Goal: Task Accomplishment & Management: Complete application form

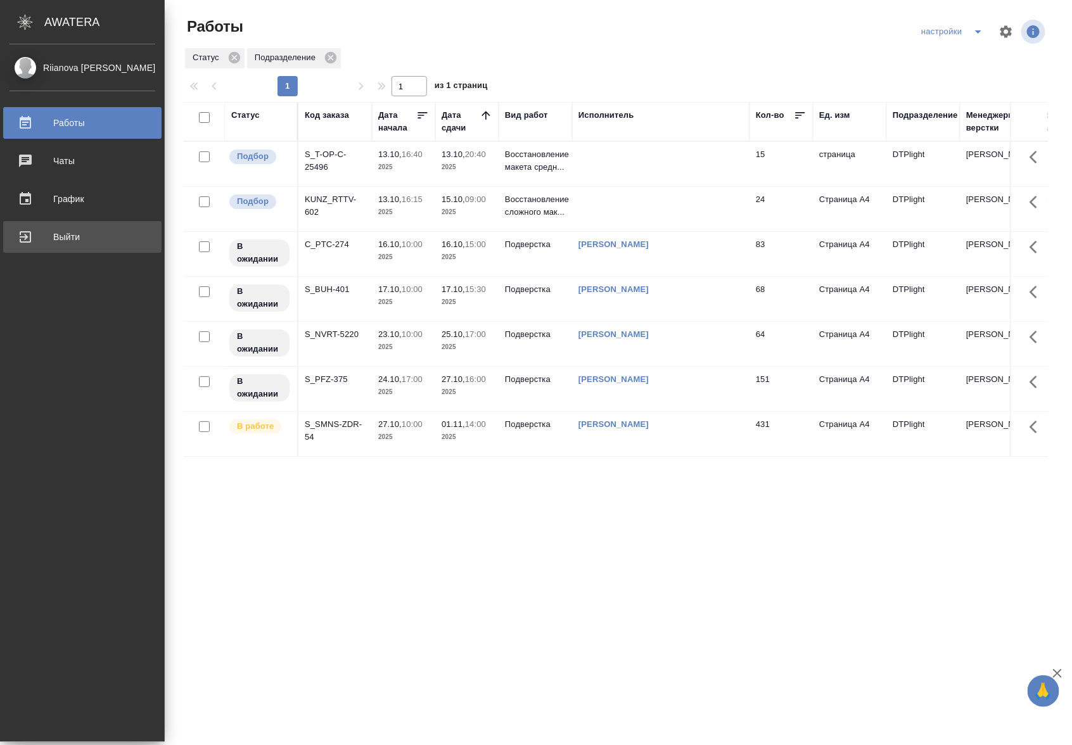
click at [29, 236] on div "Выйти" at bounding box center [83, 237] width 146 height 19
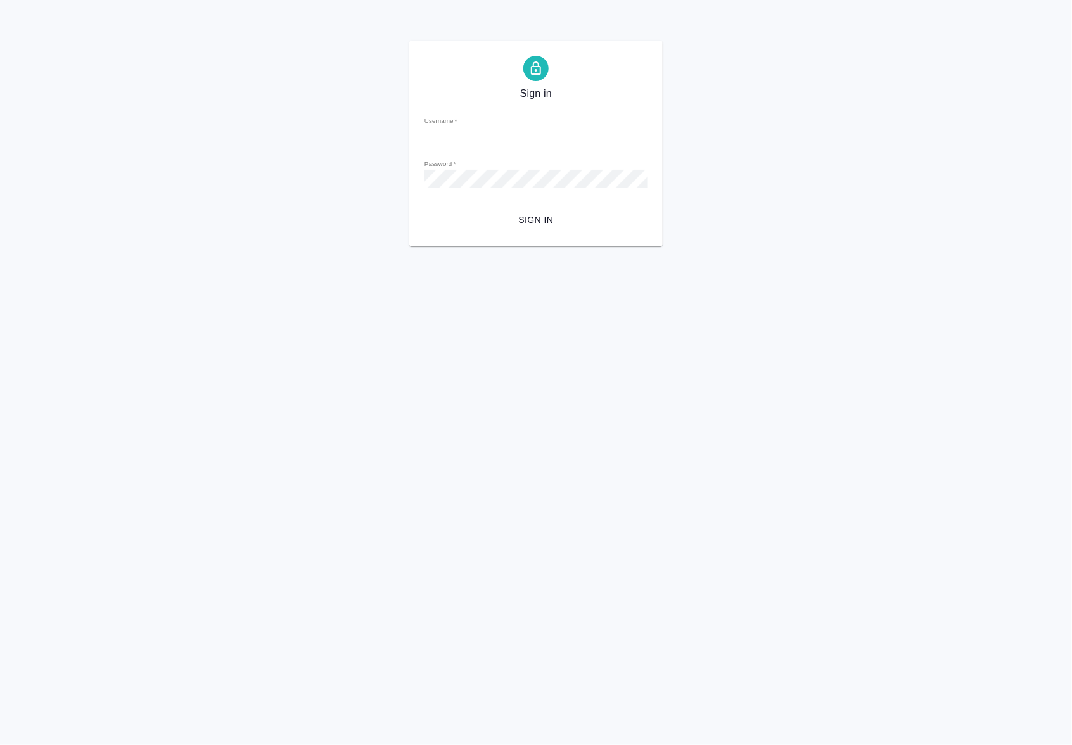
type input "a.riianova@awatera.com"
click at [546, 230] on button "Sign in" at bounding box center [536, 220] width 223 height 23
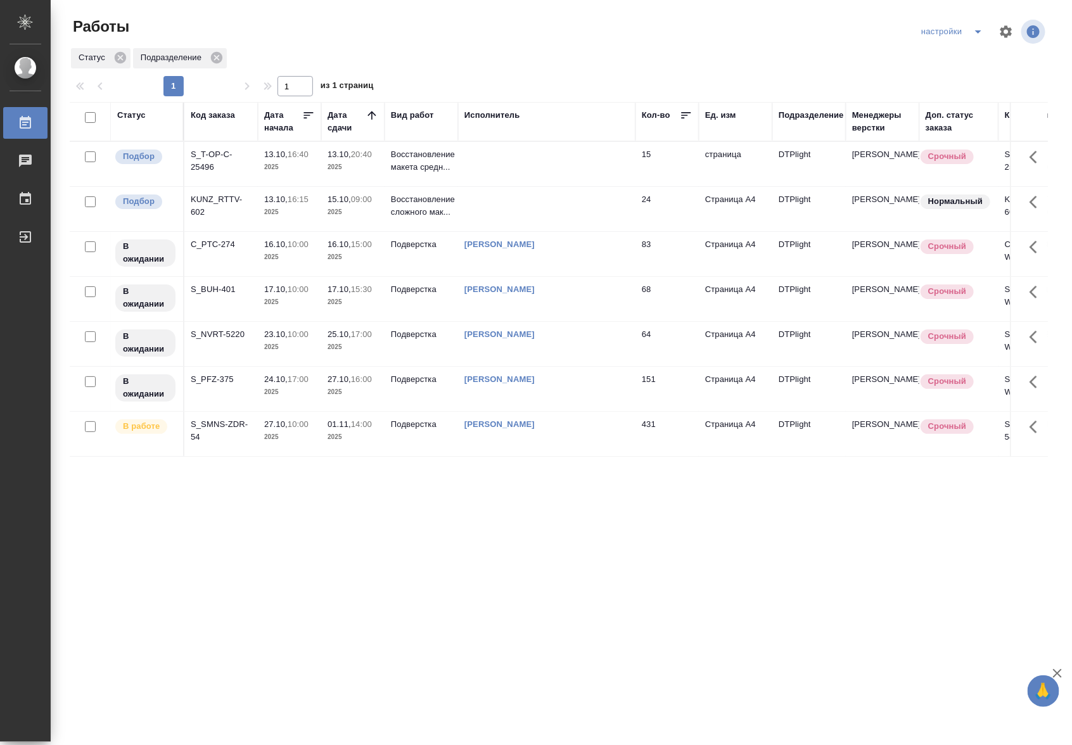
click at [340, 200] on p "15.10," at bounding box center [339, 200] width 23 height 10
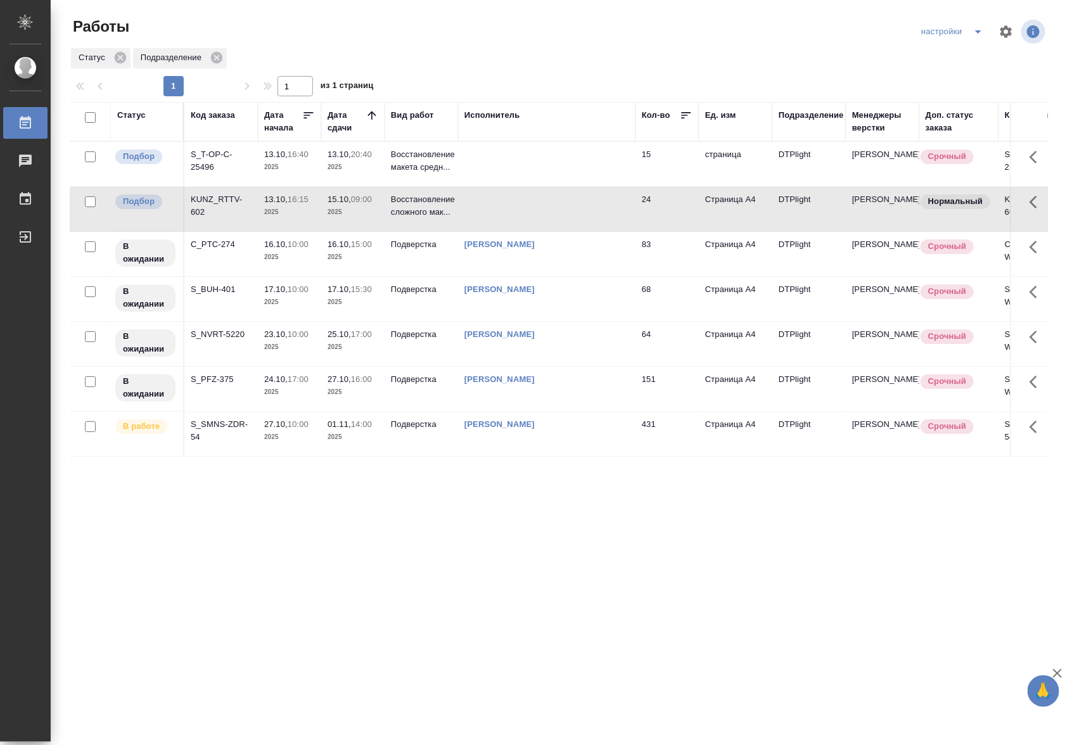
click at [340, 200] on p "15.10," at bounding box center [339, 200] width 23 height 10
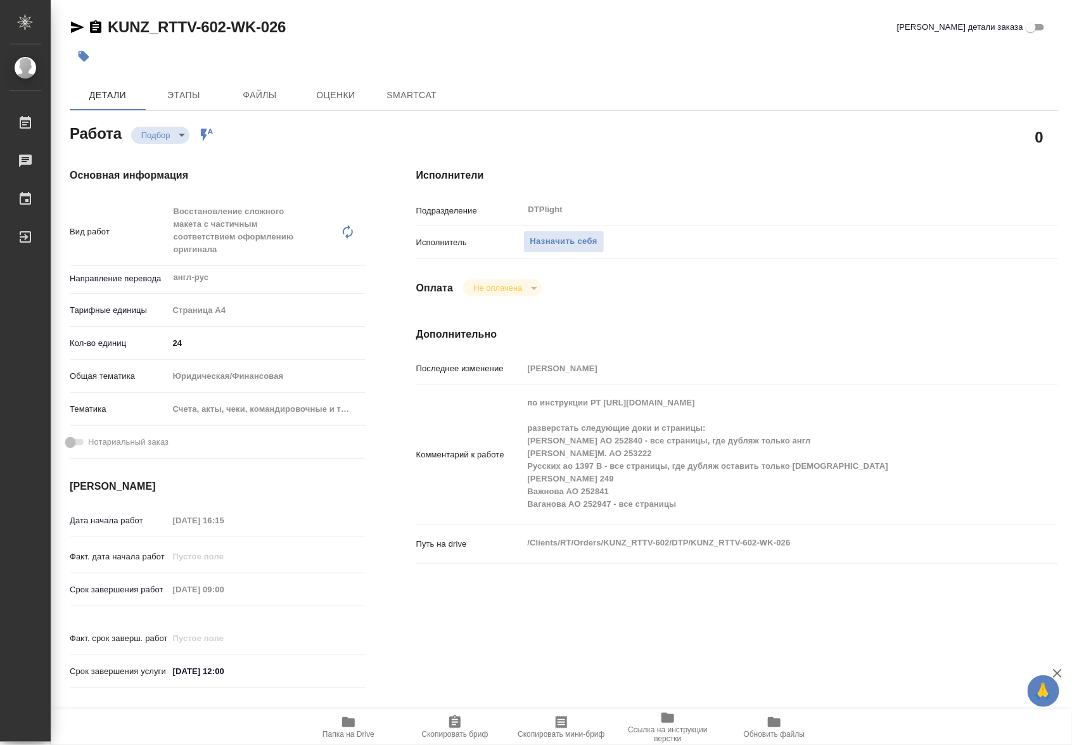
type textarea "x"
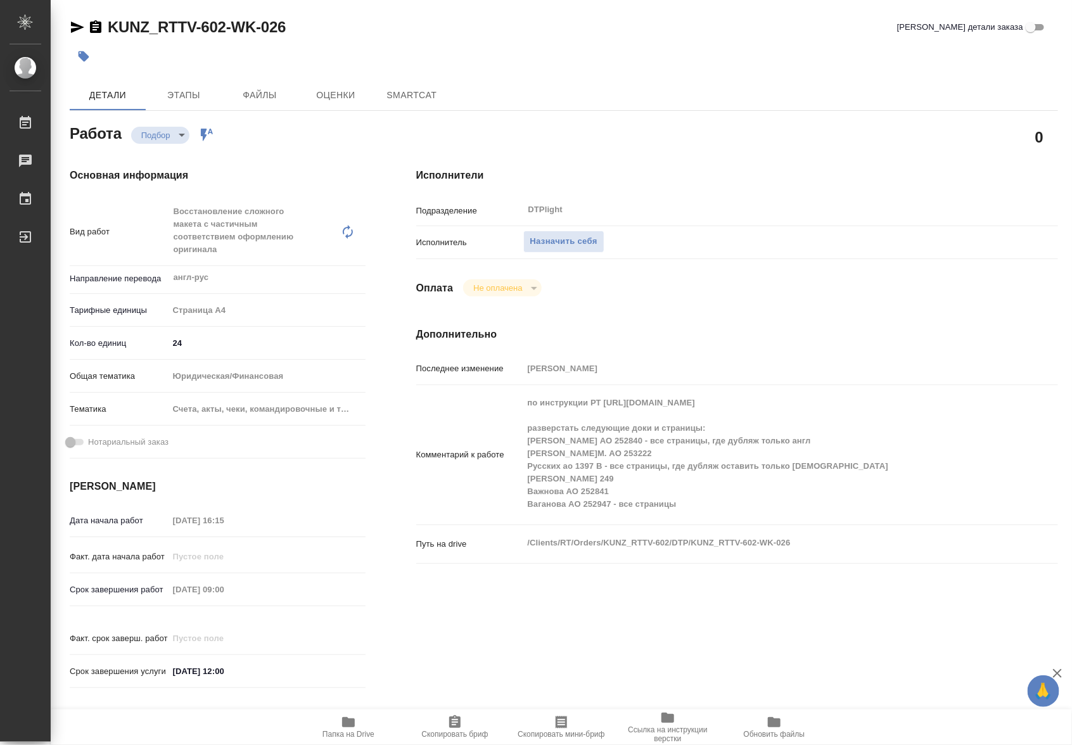
type textarea "x"
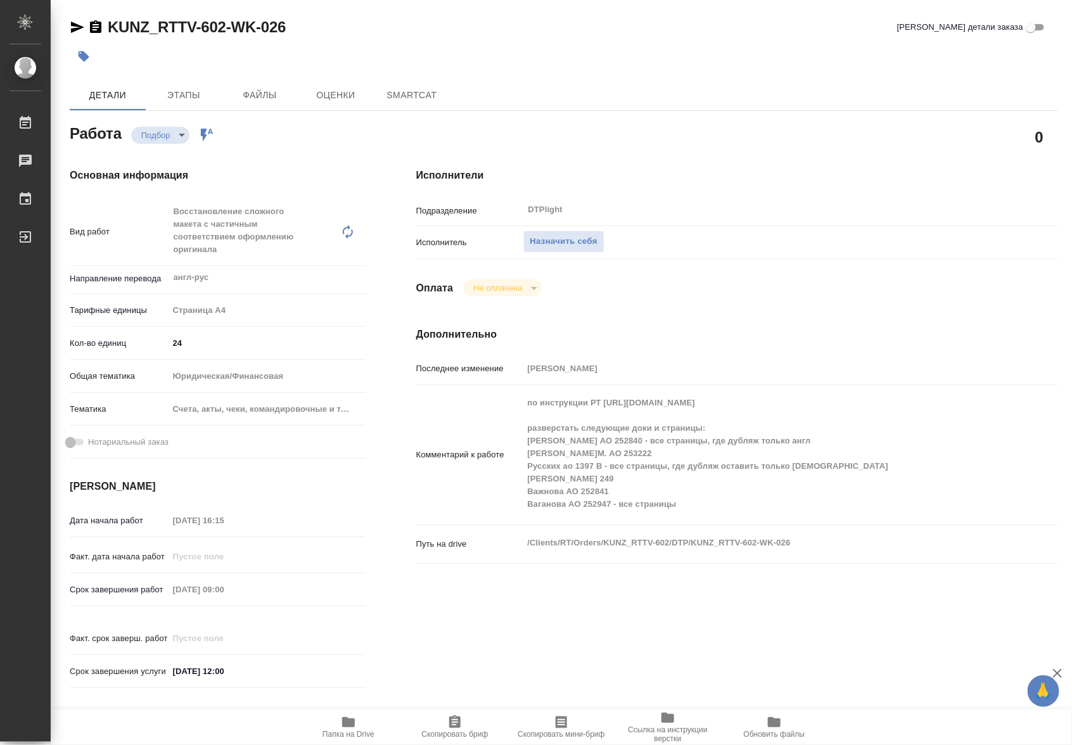
type textarea "x"
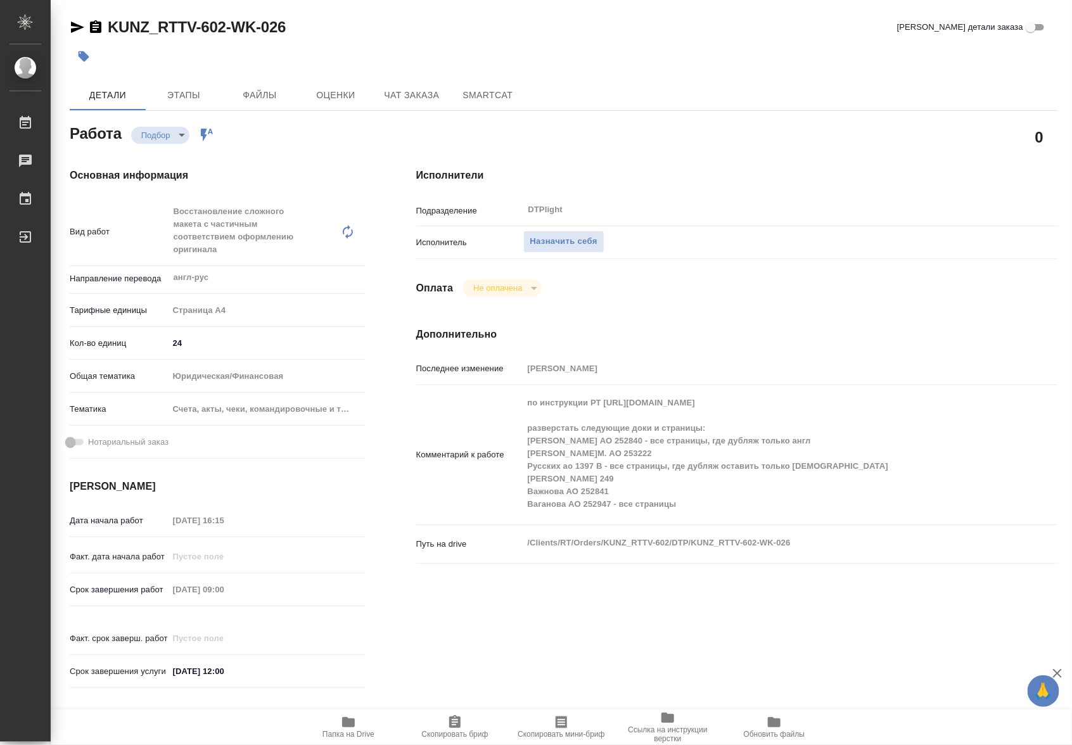
type textarea "x"
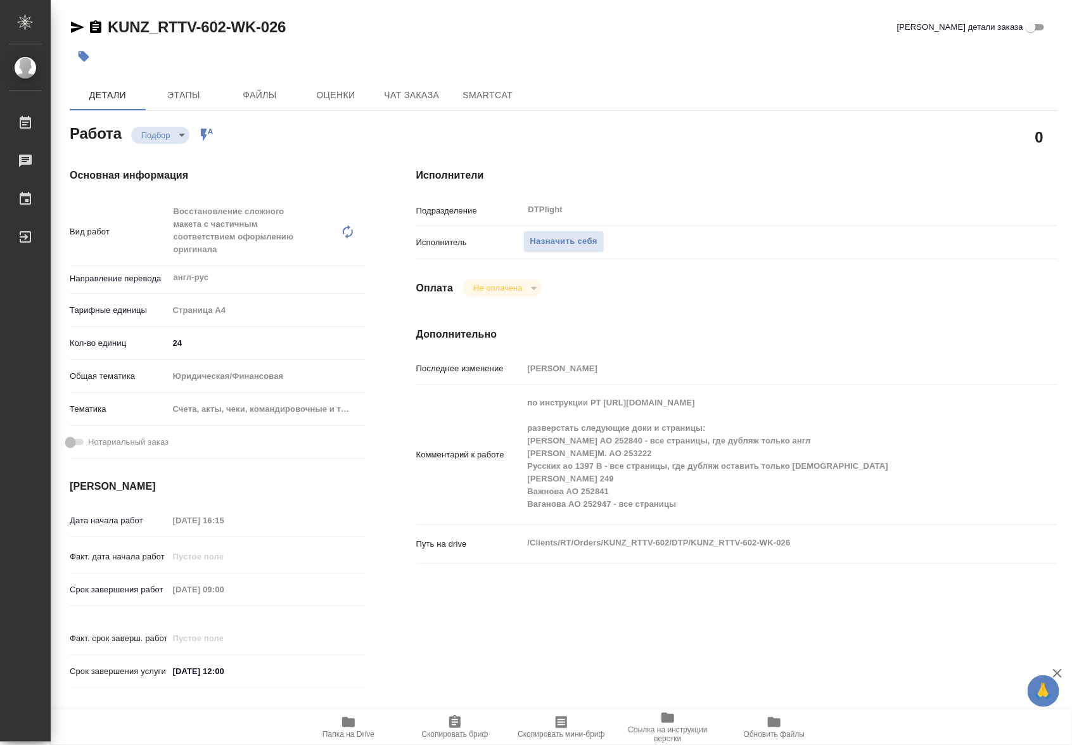
type textarea "x"
